Goal: Information Seeking & Learning: Learn about a topic

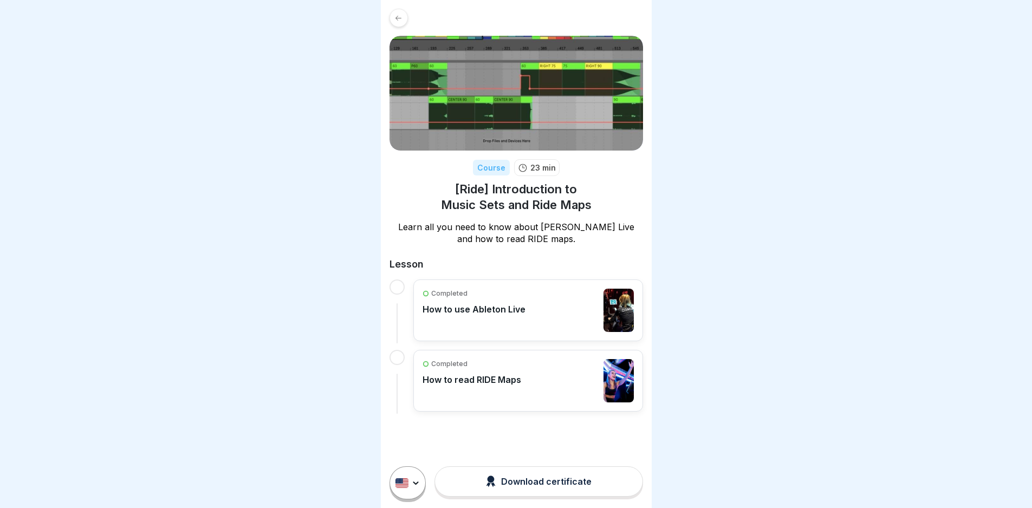
click at [470, 318] on div "Completed How to use Ableton Live" at bounding box center [473, 310] width 103 height 43
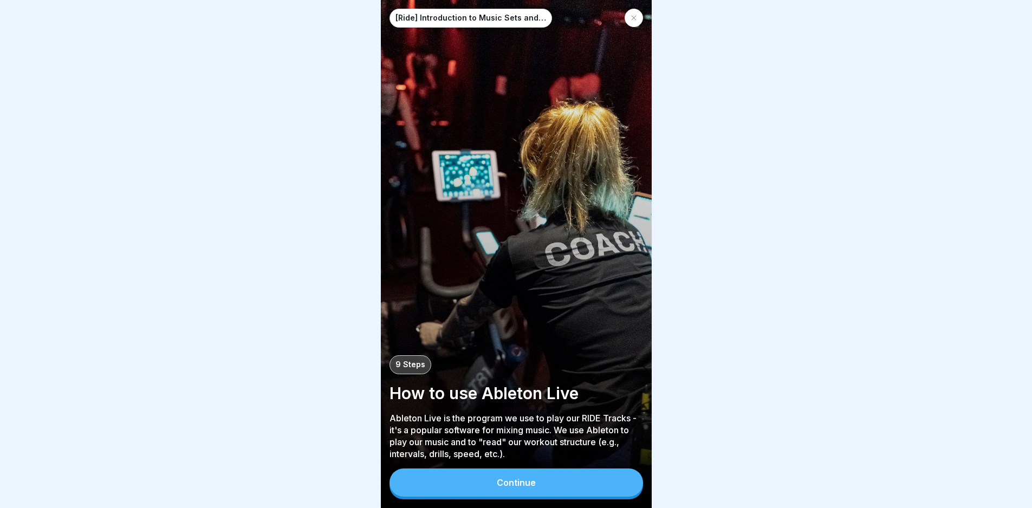
click at [470, 489] on button "Continue" at bounding box center [515, 483] width 253 height 28
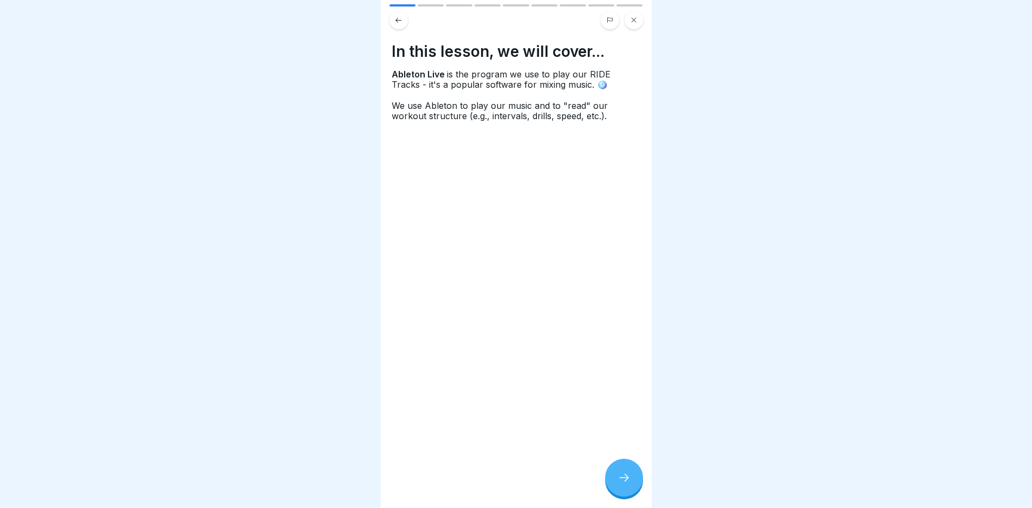
click at [615, 486] on div at bounding box center [624, 478] width 38 height 38
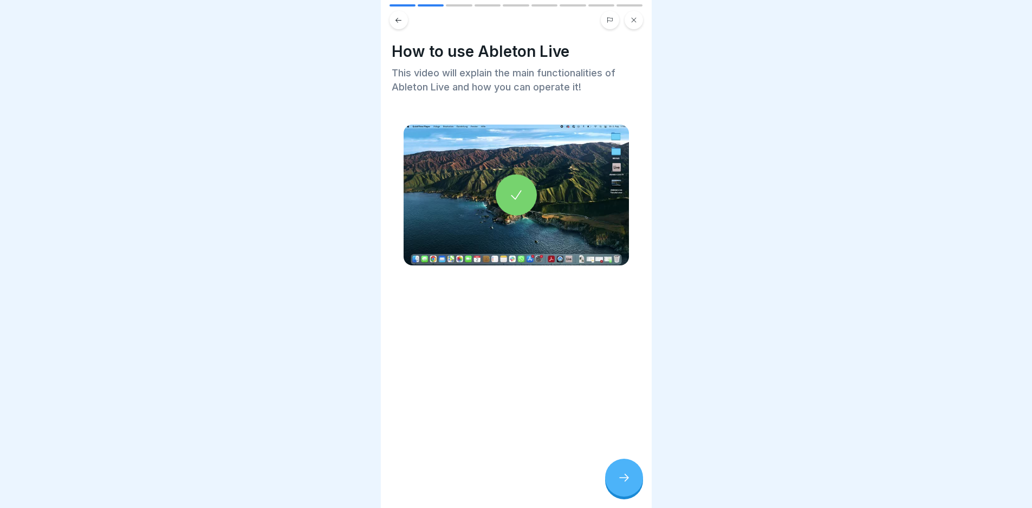
click at [615, 486] on div at bounding box center [624, 478] width 38 height 38
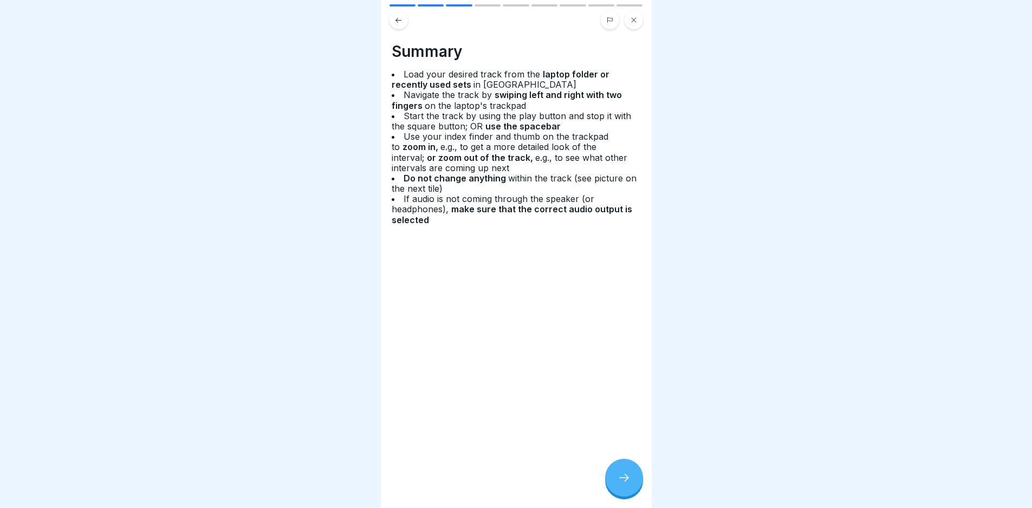
click at [401, 16] on icon at bounding box center [398, 20] width 8 height 8
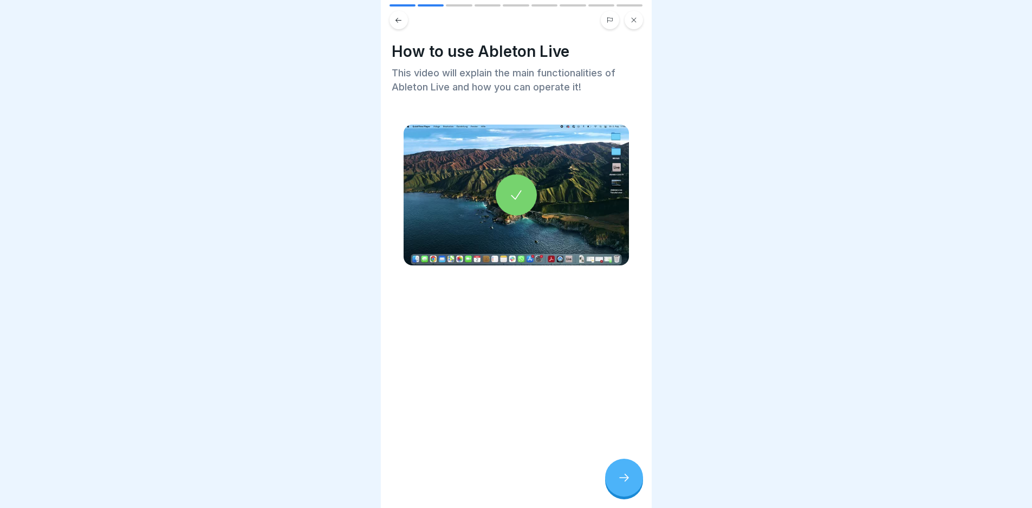
click at [503, 175] on div at bounding box center [516, 194] width 41 height 41
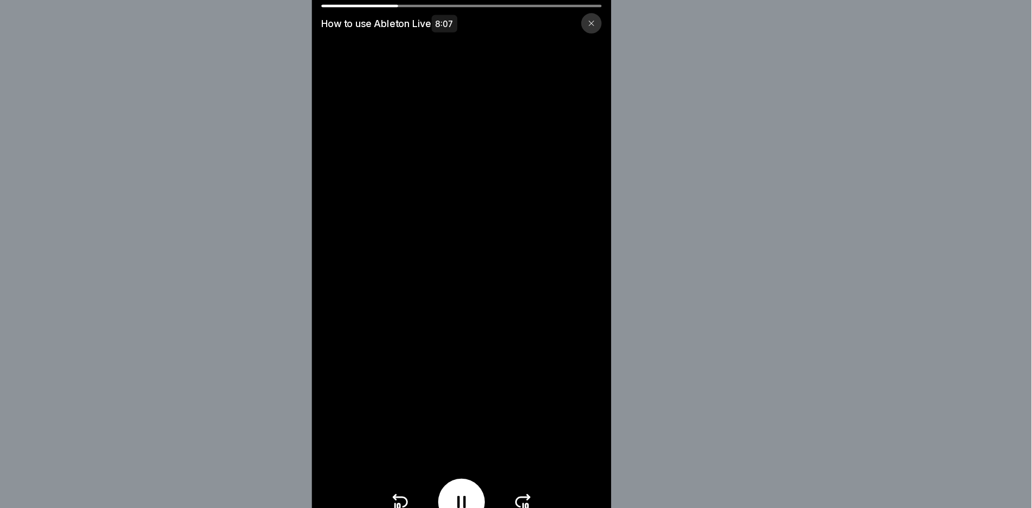
click at [395, 7] on div "How to use Ableton Live 8:07" at bounding box center [516, 17] width 271 height 26
drag, startPoint x: 461, startPoint y: 5, endPoint x: 398, endPoint y: 5, distance: 63.4
click at [398, 5] on div at bounding box center [424, 5] width 70 height 2
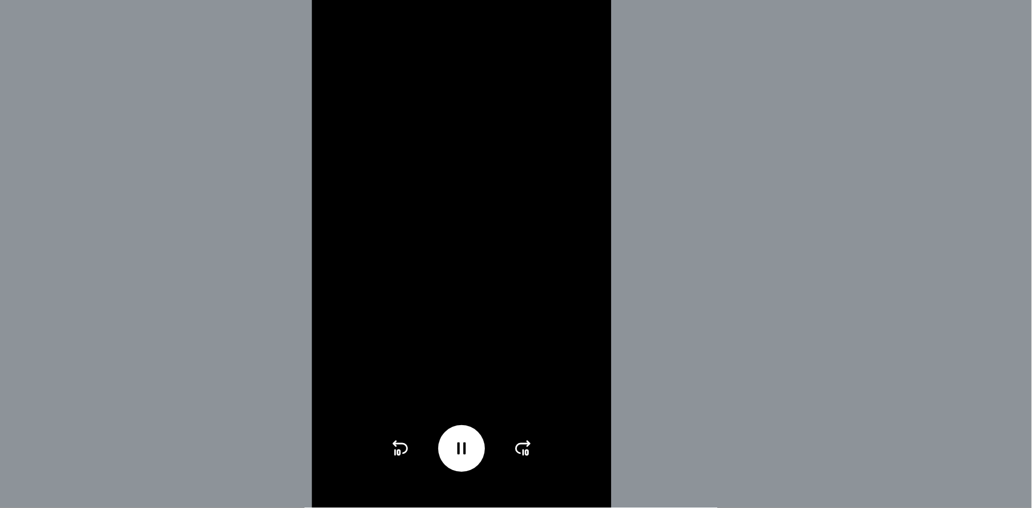
click at [458, 460] on icon at bounding box center [460, 454] width 17 height 17
click at [511, 456] on icon at bounding box center [516, 454] width 17 height 17
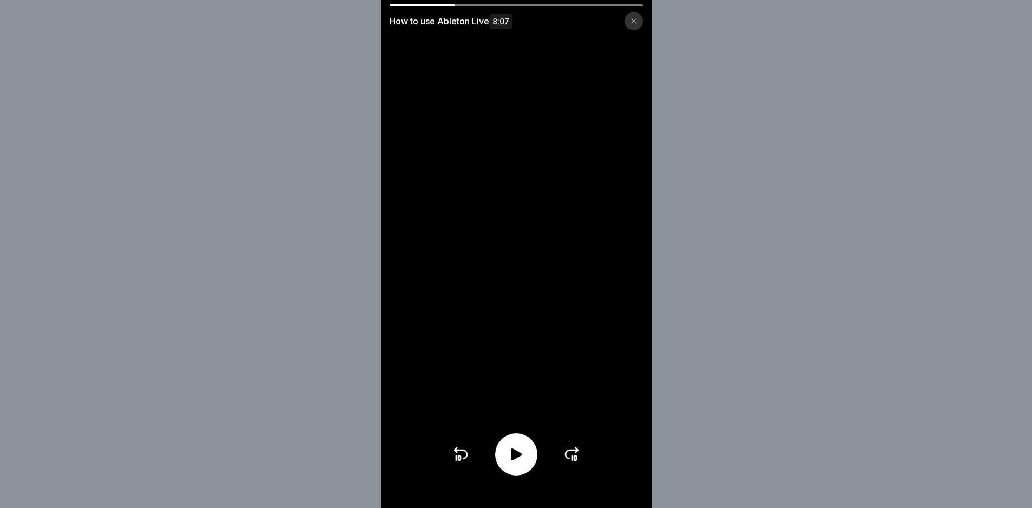
click at [517, 459] on icon at bounding box center [516, 454] width 11 height 12
click at [516, 463] on icon at bounding box center [516, 454] width 17 height 17
click at [516, 460] on icon at bounding box center [516, 454] width 11 height 12
drag, startPoint x: 416, startPoint y: 2, endPoint x: 418, endPoint y: 8, distance: 6.2
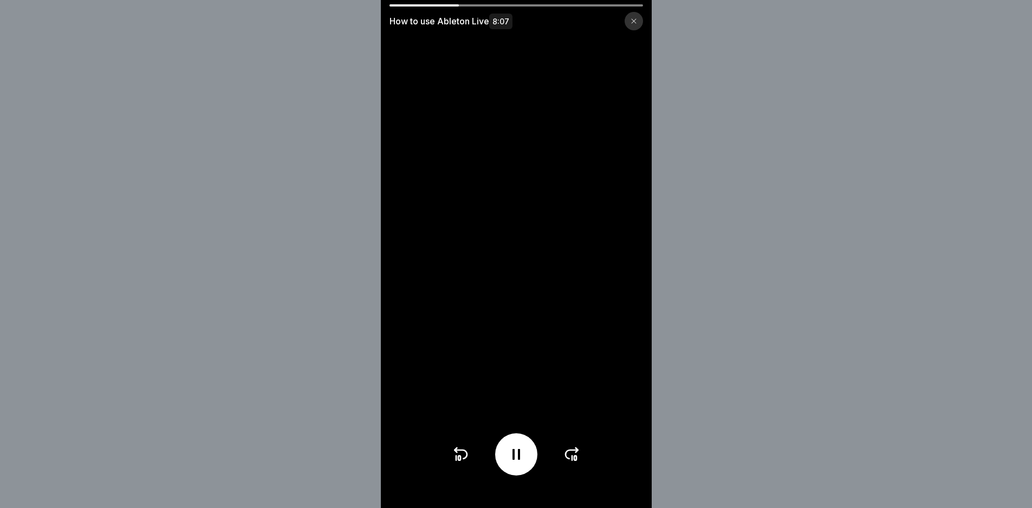
click at [418, 8] on div "How to use Ableton Live 8:07" at bounding box center [516, 254] width 271 height 508
click at [418, 8] on div "How to use Ableton Live 8:07" at bounding box center [516, 17] width 271 height 26
click at [409, 6] on div at bounding box center [424, 5] width 70 height 2
